Goal: Navigation & Orientation: Find specific page/section

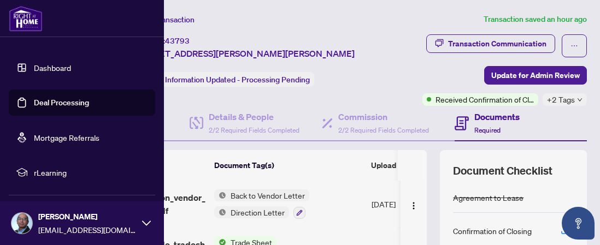
click at [34, 70] on link "Dashboard" at bounding box center [52, 68] width 37 height 10
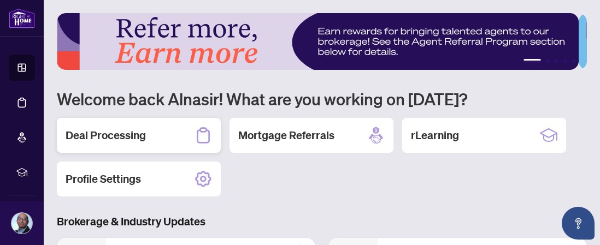
click at [121, 136] on h2 "Deal Processing" at bounding box center [106, 135] width 80 height 15
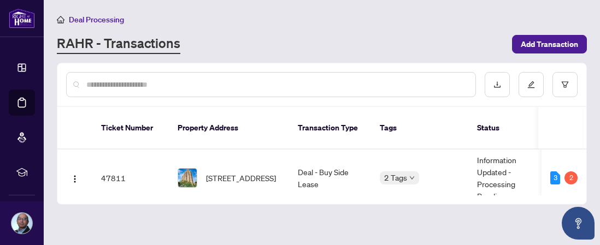
click at [349, 164] on td "Deal - Buy Side Lease" at bounding box center [330, 178] width 82 height 57
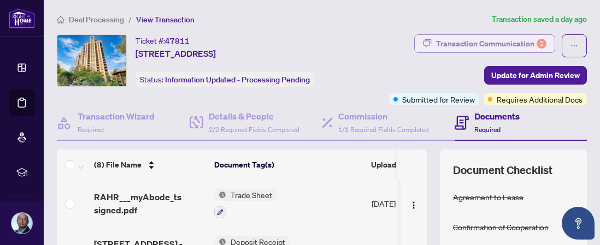
click at [496, 43] on div "Transaction Communication 2" at bounding box center [491, 43] width 110 height 17
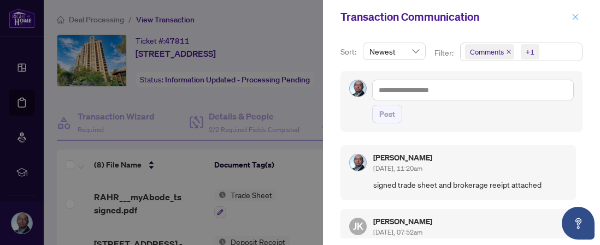
click at [576, 17] on icon "close" at bounding box center [576, 17] width 6 height 6
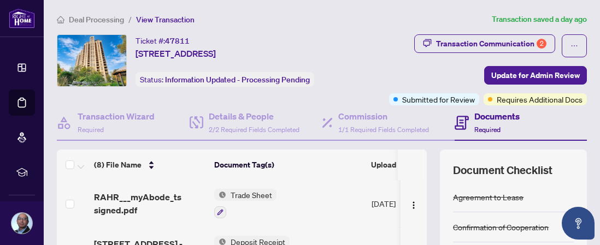
click at [21, 70] on icon at bounding box center [22, 68] width 8 height 8
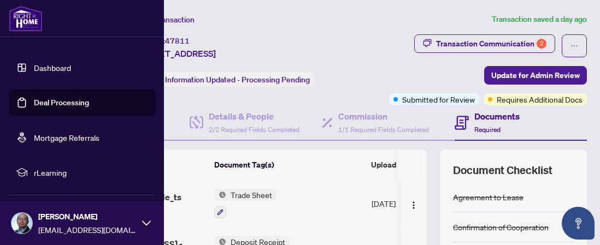
click at [62, 107] on link "Deal Processing" at bounding box center [61, 103] width 55 height 10
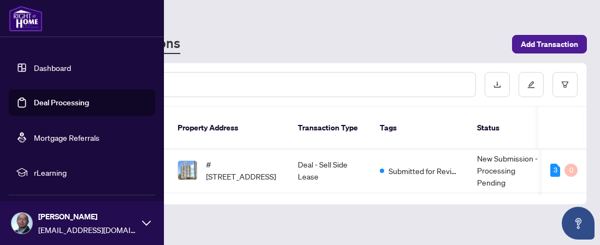
scroll to position [48, 0]
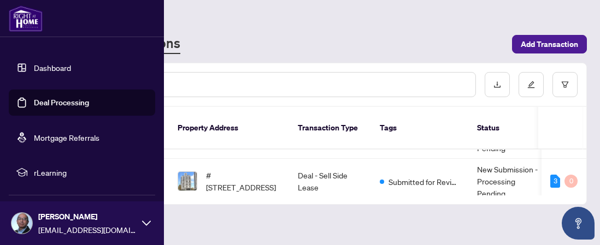
click at [50, 67] on link "Dashboard" at bounding box center [52, 68] width 37 height 10
